Goal: Information Seeking & Learning: Learn about a topic

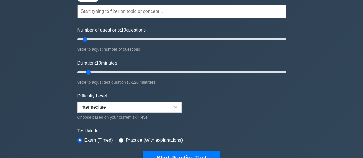
scroll to position [57, 0]
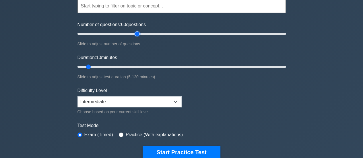
drag, startPoint x: 85, startPoint y: 33, endPoint x: 135, endPoint y: 30, distance: 50.4
type input "60"
click at [136, 30] on input "Number of questions: 60 questions" at bounding box center [182, 33] width 209 height 7
drag, startPoint x: 88, startPoint y: 65, endPoint x: 173, endPoint y: 66, distance: 84.5
type input "60"
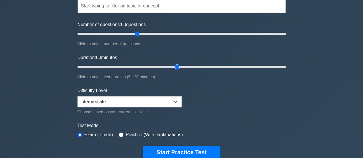
click at [173, 66] on input "Duration: 60 minutes" at bounding box center [182, 66] width 209 height 7
click at [274, 91] on form "Topics Scope Management Time Management Cost Management Quality Management Risk…" at bounding box center [182, 71] width 209 height 178
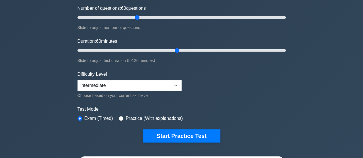
scroll to position [115, 0]
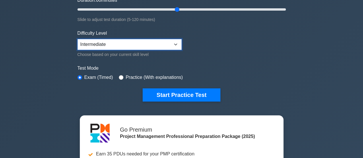
click at [175, 45] on select "Beginner Intermediate Expert" at bounding box center [130, 44] width 104 height 11
select select "expert"
click at [78, 39] on select "Beginner Intermediate Expert" at bounding box center [130, 44] width 104 height 11
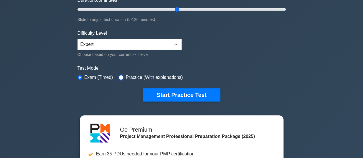
click at [120, 76] on input "radio" at bounding box center [121, 77] width 5 height 5
radio input "true"
click at [79, 78] on input "radio" at bounding box center [80, 77] width 5 height 5
radio input "true"
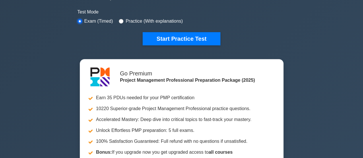
scroll to position [172, 0]
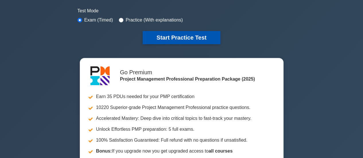
click at [182, 38] on button "Start Practice Test" at bounding box center [182, 37] width 78 height 13
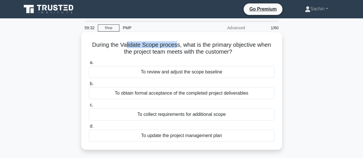
drag, startPoint x: 126, startPoint y: 47, endPoint x: 176, endPoint y: 46, distance: 50.0
click at [176, 46] on h5 "During the Validate Scope process, what is the primary objective when the proje…" at bounding box center [181, 48] width 187 height 14
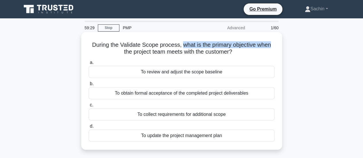
drag, startPoint x: 182, startPoint y: 45, endPoint x: 222, endPoint y: 50, distance: 40.0
click at [273, 45] on h5 "During the Validate Scope process, what is the primary objective when the proje…" at bounding box center [181, 48] width 187 height 14
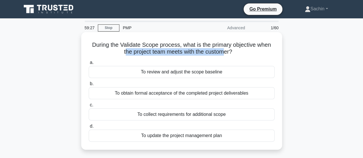
drag, startPoint x: 124, startPoint y: 52, endPoint x: 224, endPoint y: 53, distance: 100.9
click at [225, 53] on h5 "During the Validate Scope process, what is the primary objective when the proje…" at bounding box center [181, 48] width 187 height 14
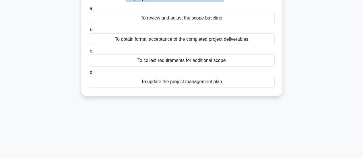
scroll to position [57, 0]
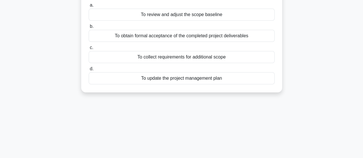
click at [137, 57] on div "To collect requirements for additional scope" at bounding box center [182, 57] width 186 height 12
click at [89, 50] on input "c. To collect requirements for additional scope" at bounding box center [89, 48] width 0 height 4
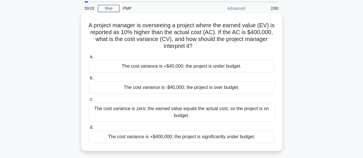
scroll to position [29, 0]
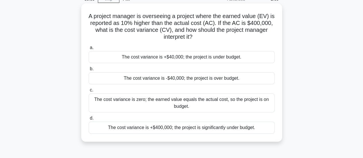
click at [204, 77] on div "The cost variance is -$40,000; the project is over budget." at bounding box center [182, 78] width 186 height 12
click at [89, 71] on input "b. The cost variance is -$40,000; the project is over budget." at bounding box center [89, 69] width 0 height 4
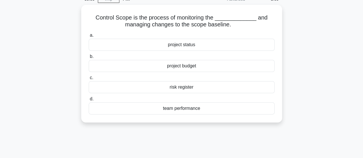
scroll to position [0, 0]
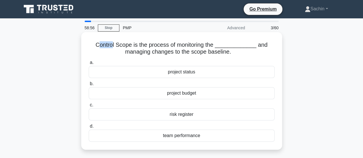
drag, startPoint x: 101, startPoint y: 45, endPoint x: 117, endPoint y: 45, distance: 16.4
click at [117, 45] on h5 "Control Scope is the process of monitoring the _____________ and managing chang…" at bounding box center [181, 48] width 187 height 14
click at [192, 92] on div "project budget" at bounding box center [182, 93] width 186 height 12
click at [89, 86] on input "b. project budget" at bounding box center [89, 84] width 0 height 4
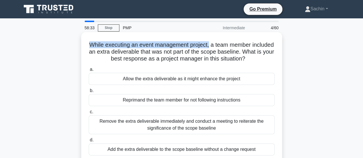
drag, startPoint x: 100, startPoint y: 43, endPoint x: 220, endPoint y: 48, distance: 120.2
click at [222, 48] on h5 "While executing an event management project, a team member included an extra de…" at bounding box center [181, 51] width 187 height 21
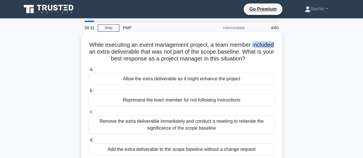
drag, startPoint x: 94, startPoint y: 53, endPoint x: 113, endPoint y: 51, distance: 19.6
click at [113, 51] on h5 "While executing an event management project, a team member included an extra de…" at bounding box center [181, 51] width 187 height 21
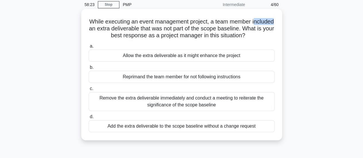
scroll to position [57, 0]
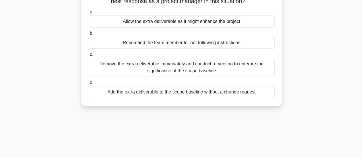
click at [177, 68] on div "Remove the extra deliverable immediately and conduct a meeting to reiterate the…" at bounding box center [182, 67] width 186 height 19
click at [89, 57] on input "c. Remove the extra deliverable immediately and conduct a meeting to reiterate …" at bounding box center [89, 55] width 0 height 4
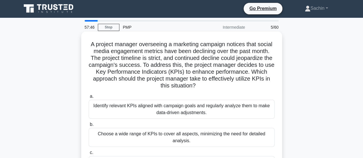
scroll to position [0, 0]
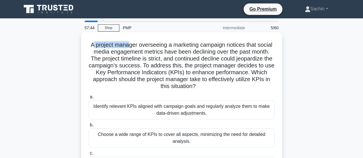
drag, startPoint x: 91, startPoint y: 45, endPoint x: 127, endPoint y: 45, distance: 35.3
click at [127, 45] on h5 "A project manager overseeing a marketing campaign notices that social media eng…" at bounding box center [181, 65] width 187 height 49
drag, startPoint x: 138, startPoint y: 46, endPoint x: 156, endPoint y: 43, distance: 18.3
click at [156, 43] on h5 "A project manager overseeing a marketing campaign notices that social media eng…" at bounding box center [181, 65] width 187 height 49
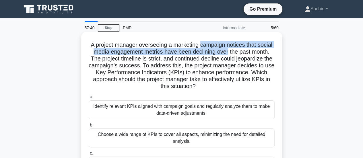
drag, startPoint x: 202, startPoint y: 46, endPoint x: 229, endPoint y: 49, distance: 27.2
click at [229, 49] on h5 "A project manager overseeing a marketing campaign notices that social media eng…" at bounding box center [181, 65] width 187 height 49
click at [203, 53] on h5 "A project manager overseeing a marketing campaign notices that social media eng…" at bounding box center [181, 65] width 187 height 49
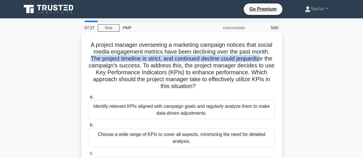
drag, startPoint x: 93, startPoint y: 59, endPoint x: 268, endPoint y: 61, distance: 175.0
click at [268, 61] on h5 "A project manager overseeing a marketing campaign notices that social media eng…" at bounding box center [181, 65] width 187 height 49
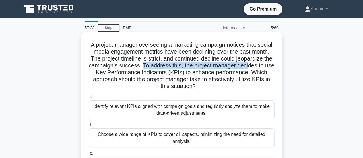
drag, startPoint x: 152, startPoint y: 67, endPoint x: 220, endPoint y: 69, distance: 68.4
click at [258, 66] on h5 "A project manager overseeing a marketing campaign notices that social media eng…" at bounding box center [181, 65] width 187 height 49
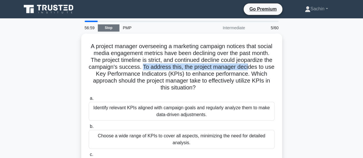
click at [107, 28] on link "Stop" at bounding box center [109, 27] width 22 height 7
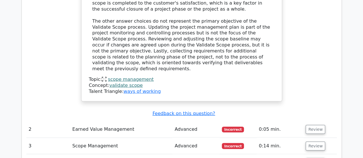
scroll to position [690, 0]
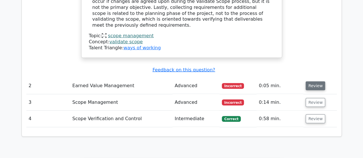
click at [318, 82] on button "Review" at bounding box center [316, 86] width 20 height 9
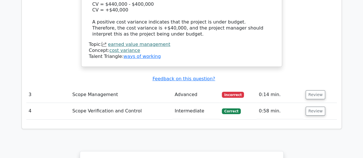
scroll to position [1034, 0]
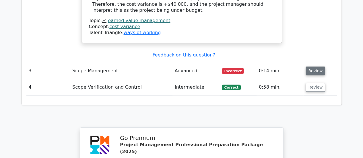
click at [312, 67] on button "Review" at bounding box center [316, 71] width 20 height 9
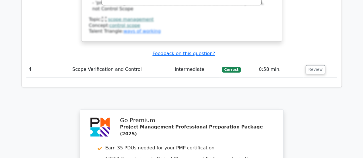
scroll to position [1293, 0]
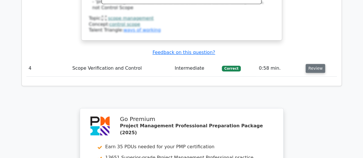
click at [311, 64] on button "Review" at bounding box center [316, 68] width 20 height 9
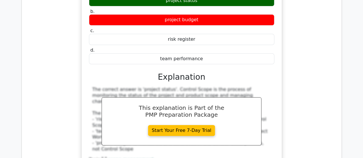
scroll to position [1149, 0]
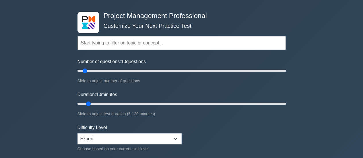
scroll to position [29, 0]
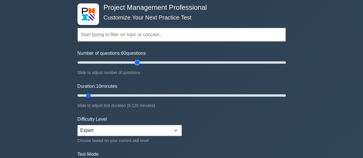
drag, startPoint x: 84, startPoint y: 62, endPoint x: 136, endPoint y: 75, distance: 53.2
type input "60"
click at [136, 66] on input "Number of questions: 60 questions" at bounding box center [182, 62] width 209 height 7
drag, startPoint x: 88, startPoint y: 97, endPoint x: 173, endPoint y: 97, distance: 85.3
type input "60"
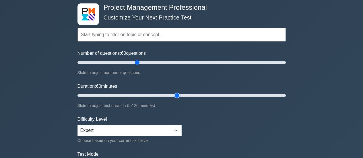
click at [173, 97] on input "Duration: 60 minutes" at bounding box center [182, 95] width 209 height 7
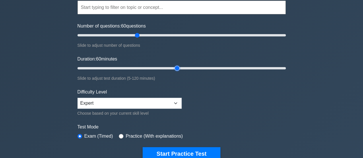
scroll to position [86, 0]
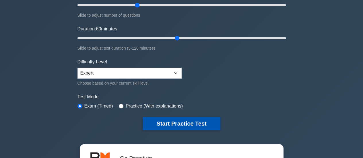
click at [173, 123] on button "Start Practice Test" at bounding box center [182, 123] width 78 height 13
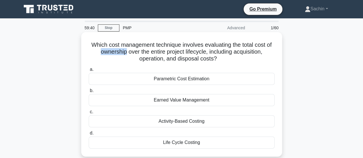
drag, startPoint x: 99, startPoint y: 52, endPoint x: 125, endPoint y: 51, distance: 26.2
click at [125, 51] on h5 "Which cost management technique involves evaluating the total cost of ownership…" at bounding box center [181, 51] width 187 height 21
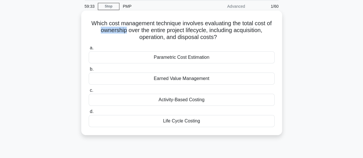
scroll to position [57, 0]
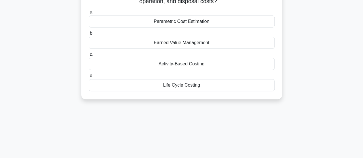
click at [183, 88] on div "Life Cycle Costing" at bounding box center [182, 85] width 186 height 12
click at [89, 78] on input "d. Life Cycle Costing" at bounding box center [89, 76] width 0 height 4
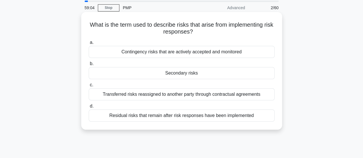
scroll to position [29, 0]
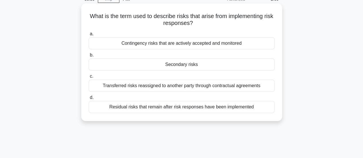
click at [150, 109] on div "Residual risks that remain after risk responses have been implemented" at bounding box center [182, 107] width 186 height 12
click at [89, 100] on input "d. Residual risks that remain after risk responses have been implemented" at bounding box center [89, 98] width 0 height 4
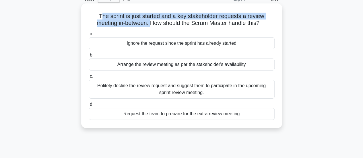
drag, startPoint x: 100, startPoint y: 16, endPoint x: 151, endPoint y: 22, distance: 51.8
click at [151, 22] on h5 "The sprint is just started and a key stakeholder requests a review meeting in-b…" at bounding box center [181, 20] width 187 height 14
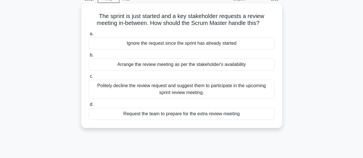
click at [218, 92] on div "Politely decline the review request and suggest them to participate in the upco…" at bounding box center [182, 89] width 186 height 19
click at [89, 78] on input "c. Politely decline the review request and suggest them to participate in the u…" at bounding box center [89, 77] width 0 height 4
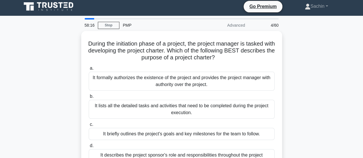
scroll to position [0, 0]
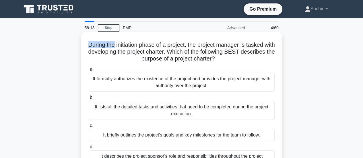
drag, startPoint x: 93, startPoint y: 46, endPoint x: 118, endPoint y: 47, distance: 25.9
click at [118, 47] on h5 "During the initiation phase of a project, the project manager is tasked with de…" at bounding box center [181, 51] width 187 height 21
drag, startPoint x: 193, startPoint y: 51, endPoint x: 245, endPoint y: 59, distance: 52.3
click at [257, 56] on h5 "During the initiation phase of a project, the project manager is tasked with de…" at bounding box center [181, 51] width 187 height 21
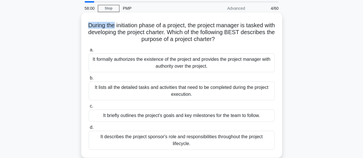
scroll to position [57, 0]
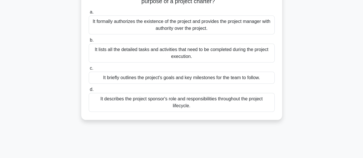
click at [170, 29] on div "It formally authorizes the existence of the project and provides the project ma…" at bounding box center [182, 25] width 186 height 19
click at [89, 14] on input "a. It formally authorizes the existence of the project and provides the project…" at bounding box center [89, 12] width 0 height 4
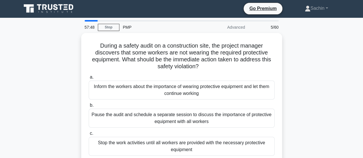
scroll to position [0, 0]
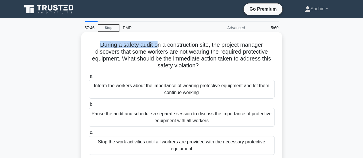
drag, startPoint x: 98, startPoint y: 45, endPoint x: 156, endPoint y: 46, distance: 57.5
click at [156, 46] on h5 "During a safety audit on a construction site, the project manager discovers tha…" at bounding box center [181, 55] width 187 height 28
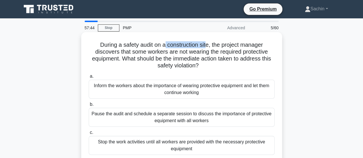
drag, startPoint x: 165, startPoint y: 46, endPoint x: 206, endPoint y: 44, distance: 41.1
click at [206, 44] on h5 "During a safety audit on a construction site, the project manager discovers tha…" at bounding box center [181, 55] width 187 height 28
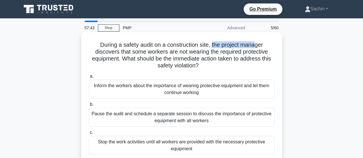
click at [259, 46] on h5 "During a safety audit on a construction site, the project manager discovers tha…" at bounding box center [181, 55] width 187 height 28
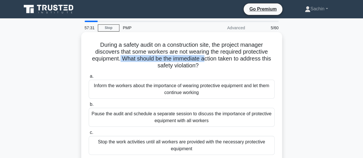
drag, startPoint x: 119, startPoint y: 58, endPoint x: 205, endPoint y: 61, distance: 85.7
click at [205, 61] on h5 "During a safety audit on a construction site, the project manager discovers tha…" at bounding box center [181, 55] width 187 height 28
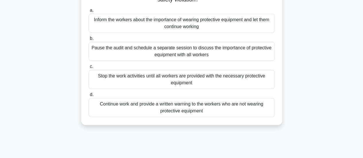
scroll to position [57, 0]
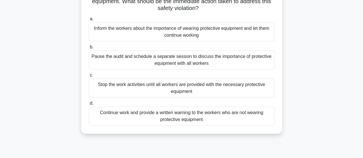
click at [207, 91] on div "Stop the work activities until all workers are provided with the necessary prot…" at bounding box center [182, 88] width 186 height 19
click at [89, 77] on input "c. Stop the work activities until all workers are provided with the necessary p…" at bounding box center [89, 76] width 0 height 4
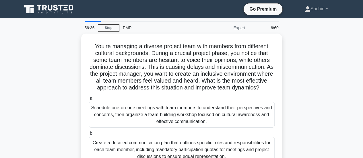
scroll to position [0, 0]
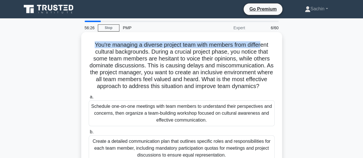
drag, startPoint x: 92, startPoint y: 45, endPoint x: 264, endPoint y: 45, distance: 171.8
click at [264, 45] on h5 "You're managing a diverse project team with members from different cultural bac…" at bounding box center [181, 65] width 187 height 49
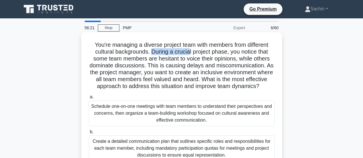
drag, startPoint x: 152, startPoint y: 52, endPoint x: 190, endPoint y: 51, distance: 38.5
click at [190, 51] on h5 "You're managing a diverse project team with members from different cultural bac…" at bounding box center [181, 65] width 187 height 49
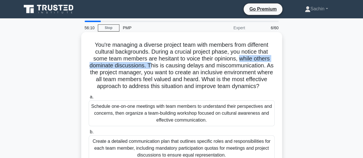
drag, startPoint x: 241, startPoint y: 59, endPoint x: 149, endPoint y: 68, distance: 92.3
click at [150, 68] on h5 "You're managing a diverse project team with members from different cultural bac…" at bounding box center [181, 65] width 187 height 49
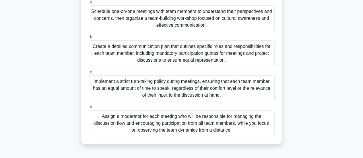
scroll to position [86, 0]
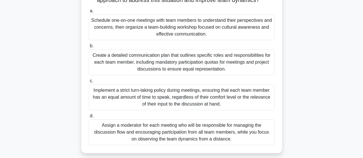
click at [215, 34] on div "Schedule one-on-one meetings with team members to understand their perspectives…" at bounding box center [182, 27] width 186 height 26
click at [89, 13] on input "a. Schedule one-on-one meetings with team members to understand their perspecti…" at bounding box center [89, 11] width 0 height 4
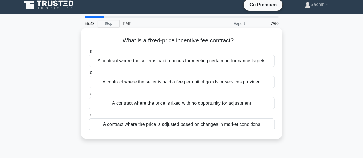
scroll to position [0, 0]
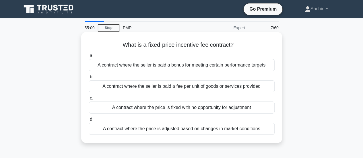
click at [193, 111] on div "A contract where the price is fixed with no opportunity for adjustment" at bounding box center [182, 108] width 186 height 12
click at [89, 100] on input "c. A contract where the price is fixed with no opportunity for adjustment" at bounding box center [89, 99] width 0 height 4
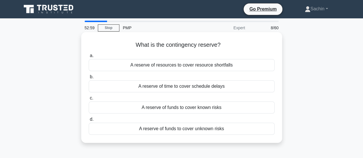
click at [183, 130] on div "A reserve of funds to cover unknown risks" at bounding box center [182, 129] width 186 height 12
click at [89, 122] on input "d. A reserve of funds to cover unknown risks" at bounding box center [89, 120] width 0 height 4
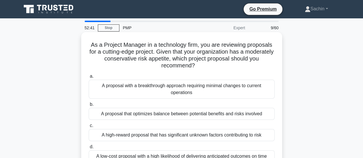
drag, startPoint x: 195, startPoint y: 58, endPoint x: 209, endPoint y: 67, distance: 16.5
click at [209, 67] on h5 "As a Project Manager in a technology firm, you are reviewing proposals for a cu…" at bounding box center [181, 55] width 187 height 28
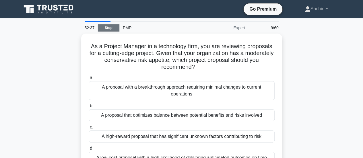
click at [107, 28] on link "Stop" at bounding box center [109, 27] width 22 height 7
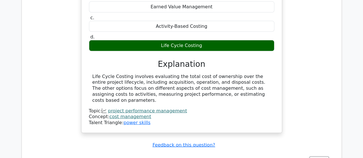
scroll to position [690, 0]
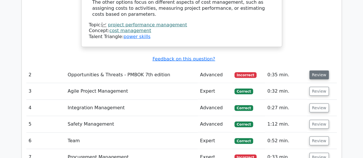
click at [315, 71] on button "Review" at bounding box center [320, 75] width 20 height 9
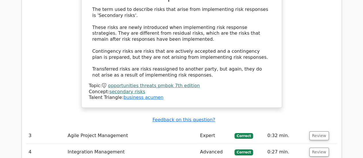
scroll to position [948, 0]
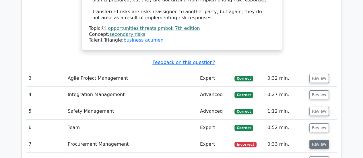
click at [319, 140] on button "Review" at bounding box center [320, 144] width 20 height 9
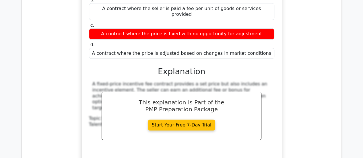
scroll to position [1207, 0]
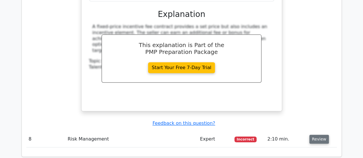
click at [316, 135] on button "Review" at bounding box center [320, 139] width 20 height 9
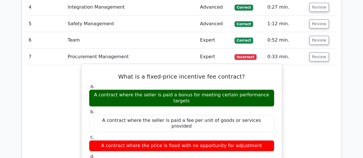
scroll to position [1006, 0]
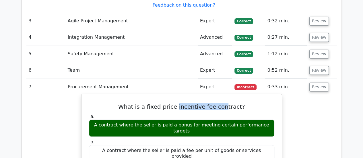
drag, startPoint x: 180, startPoint y: 69, endPoint x: 222, endPoint y: 79, distance: 42.8
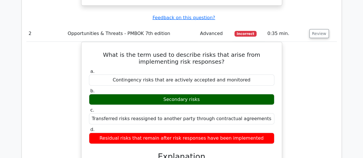
scroll to position [718, 0]
